Goal: Transaction & Acquisition: Obtain resource

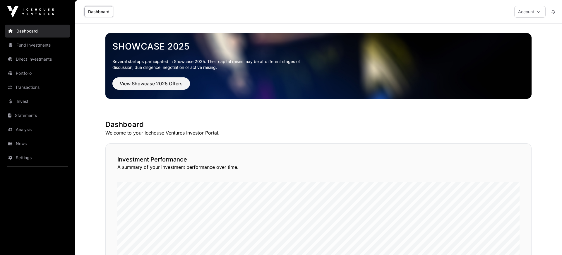
click at [13, 145] on link "News" at bounding box center [38, 143] width 66 height 13
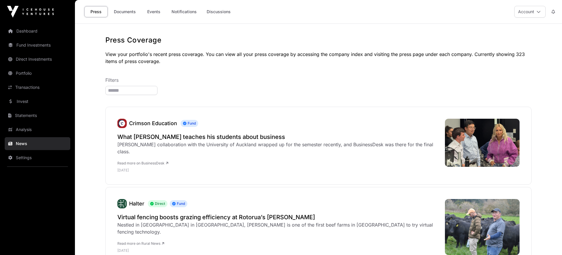
click at [132, 12] on link "Documents" at bounding box center [125, 11] width 30 height 11
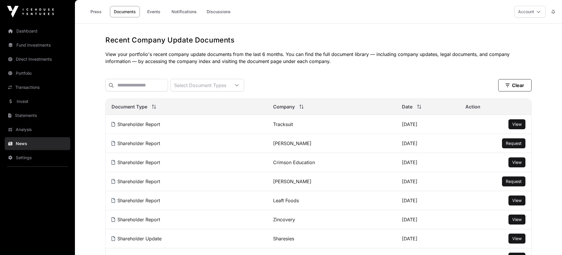
click at [98, 11] on link "Press" at bounding box center [95, 11] width 23 height 11
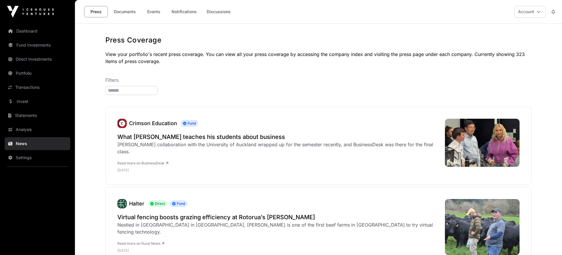
click at [25, 74] on link "Portfolio" at bounding box center [38, 73] width 66 height 13
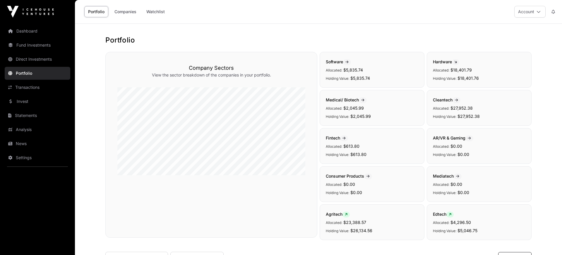
click at [25, 34] on link "Dashboard" at bounding box center [38, 31] width 66 height 13
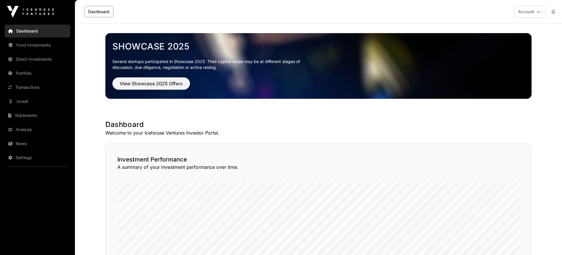
click at [18, 43] on link "Fund Investments" at bounding box center [38, 45] width 66 height 13
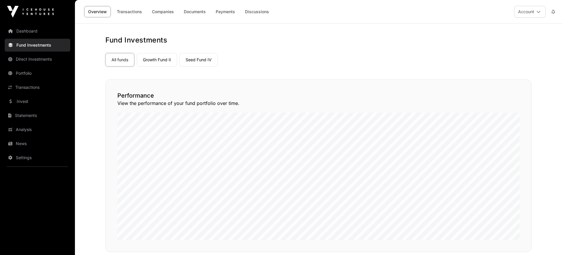
click at [197, 60] on link "Seed Fund IV" at bounding box center [198, 59] width 38 height 13
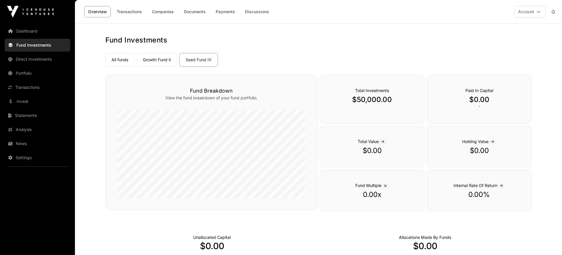
click at [42, 61] on link "Direct Investments" at bounding box center [38, 59] width 66 height 13
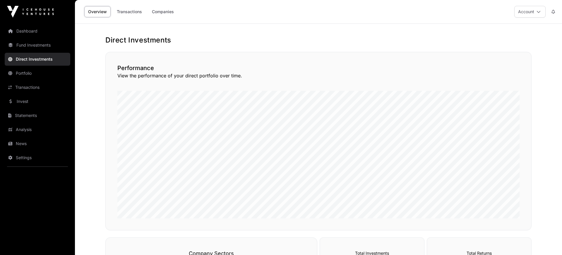
click at [169, 13] on link "Companies" at bounding box center [163, 11] width 30 height 11
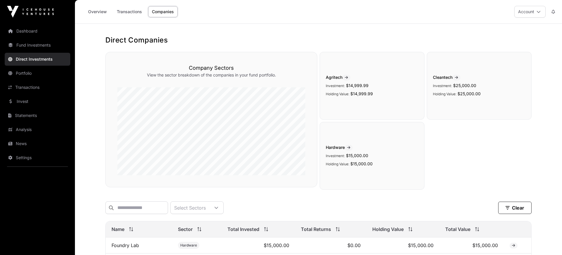
click at [29, 73] on link "Portfolio" at bounding box center [38, 73] width 66 height 13
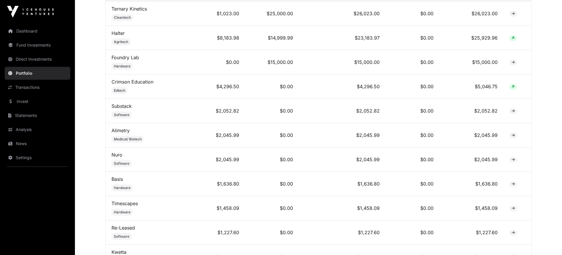
scroll to position [124, 0]
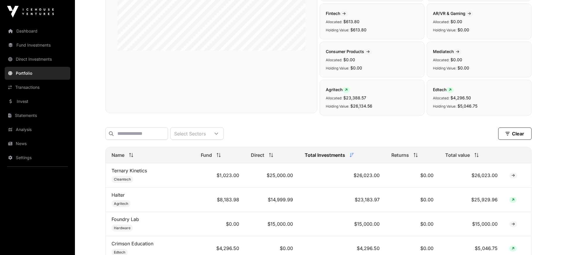
click at [26, 98] on link "Invest" at bounding box center [38, 101] width 66 height 13
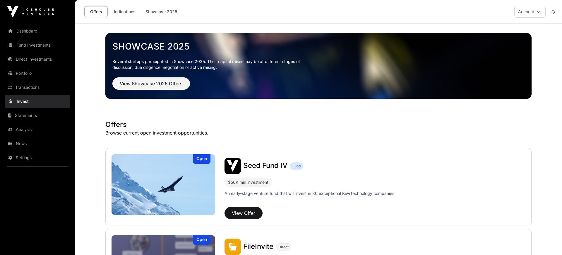
click at [128, 12] on link "Indications" at bounding box center [124, 11] width 29 height 11
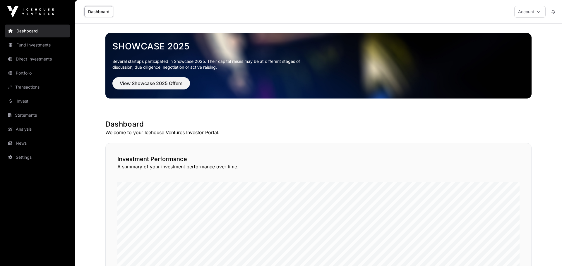
click at [26, 102] on link "Invest" at bounding box center [38, 101] width 66 height 13
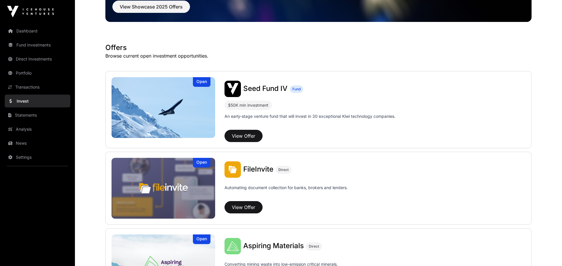
scroll to position [81, 0]
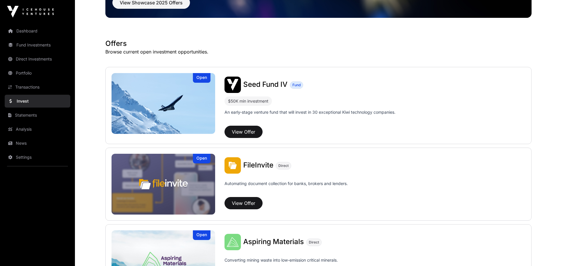
click at [261, 85] on span "Seed Fund IV" at bounding box center [265, 84] width 44 height 8
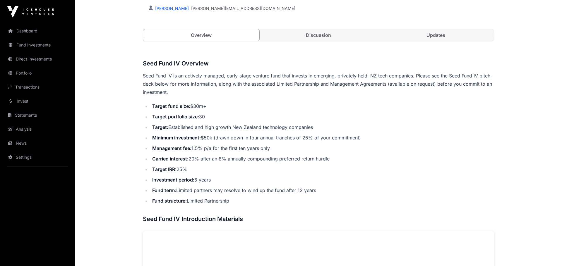
scroll to position [202, 0]
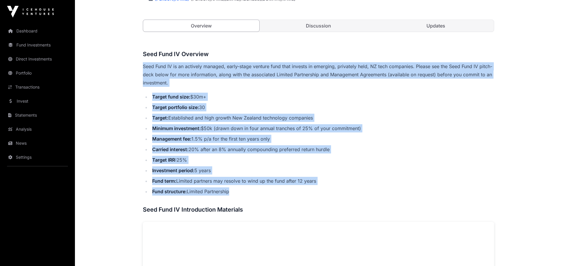
drag, startPoint x: 140, startPoint y: 66, endPoint x: 327, endPoint y: 191, distance: 225.0
click at [327, 191] on div "Offers Seed Fund IV Seed Fund IV Fund An early-stage venture fund that will inv…" at bounding box center [318, 222] width 375 height 801
copy div "Seed Fund IV is an actively managed, early-stage venture fund that invests in e…"
click at [245, 84] on p "Seed Fund IV is an actively managed, early-stage venture fund that invests in e…" at bounding box center [318, 74] width 351 height 25
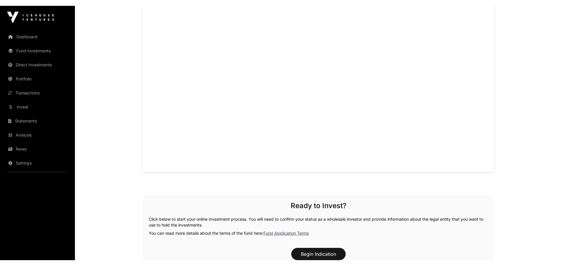
scroll to position [439, 0]
